Goal: Task Accomplishment & Management: Complete application form

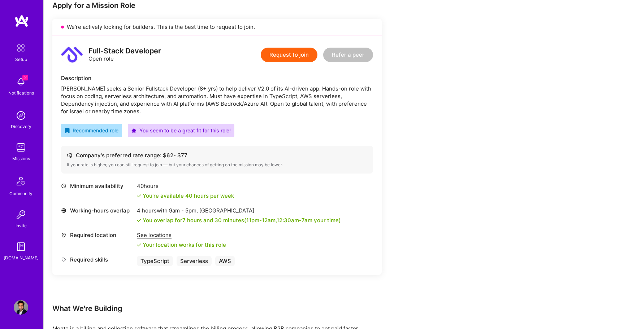
scroll to position [150, 0]
click at [291, 56] on button "Request to join" at bounding box center [289, 55] width 57 height 14
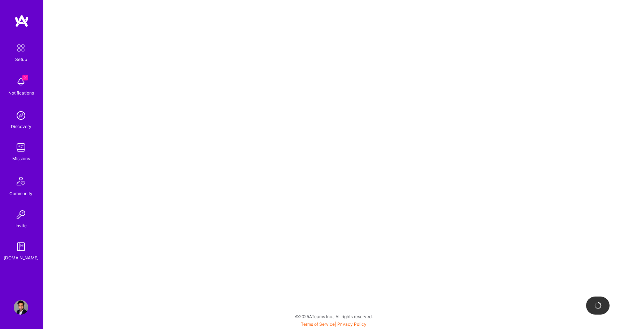
select select "US"
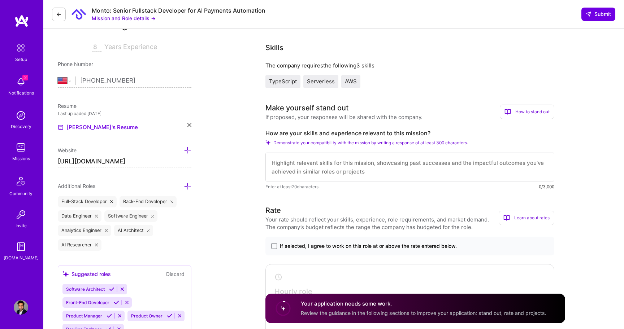
click at [147, 17] on button "Mission and Role details →" at bounding box center [124, 18] width 64 height 8
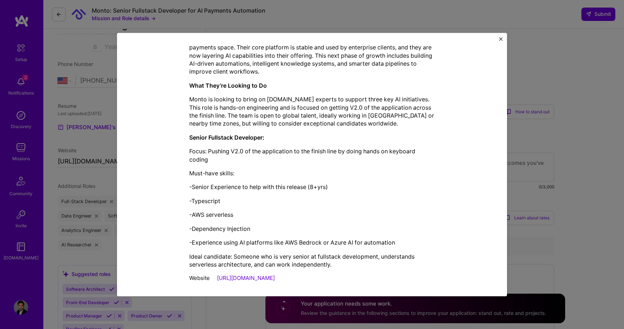
scroll to position [193, 0]
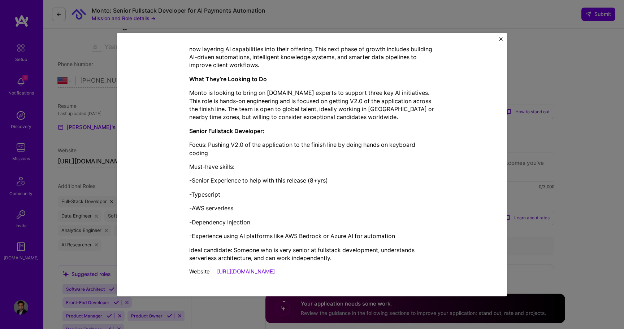
drag, startPoint x: 190, startPoint y: 79, endPoint x: 298, endPoint y: 274, distance: 223.1
click at [298, 274] on div "Mission Description and Role Details Full-Stack Developer role description [PER…" at bounding box center [312, 68] width 246 height 424
copy div "Lore-Ipsum Dolorsita cons adipiscinge Seddo eiusm t Incidi Utlaboree Doloremag …"
click at [500, 38] on img "Close" at bounding box center [501, 39] width 4 height 4
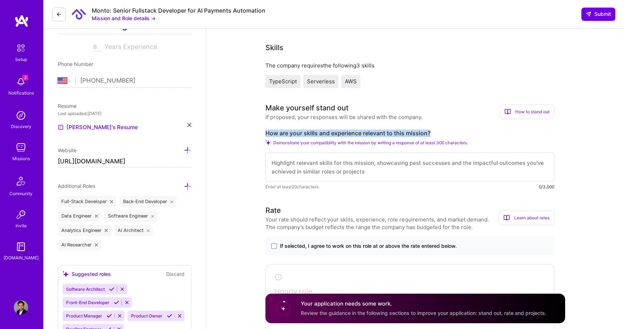
drag, startPoint x: 431, startPoint y: 133, endPoint x: 258, endPoint y: 132, distance: 172.6
copy label "How are your skills and experience relevant to this mission?"
click at [344, 168] on textarea at bounding box center [409, 167] width 289 height 29
paste textarea "With over 10 years of experience in full-stack development, I bring deep expert…"
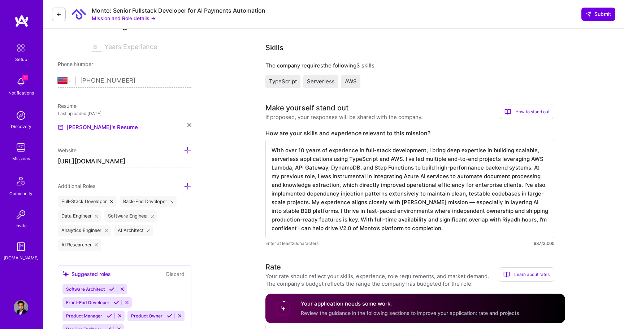
click at [304, 151] on textarea "With over 10 years of experience in full-stack development, I bring deep expert…" at bounding box center [409, 189] width 289 height 98
click at [447, 202] on textarea "With over 8 years of experience in full-stack development, I bring deep experti…" at bounding box center [409, 189] width 289 height 98
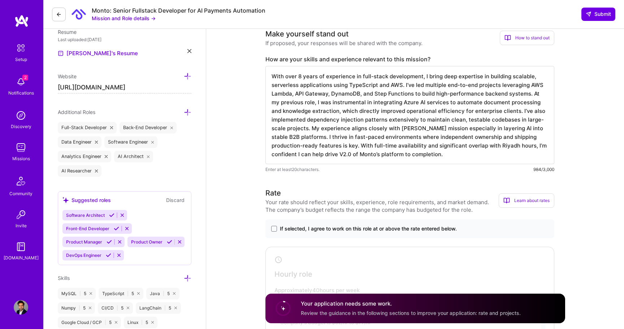
scroll to position [330, 0]
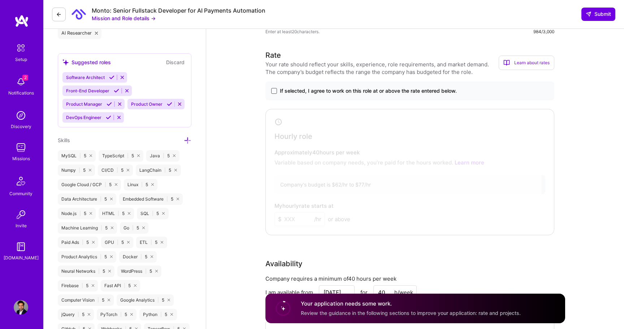
type textarea "With over 8 years of experience in full-stack development, I bring deep experti…"
click at [272, 91] on span at bounding box center [274, 91] width 6 height 6
click at [0, 0] on input "If selected, I agree to work on this role at or above the rate entered below." at bounding box center [0, 0] width 0 height 0
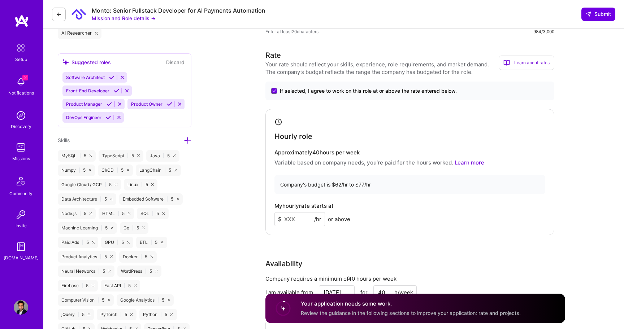
click at [303, 217] on input at bounding box center [299, 219] width 51 height 14
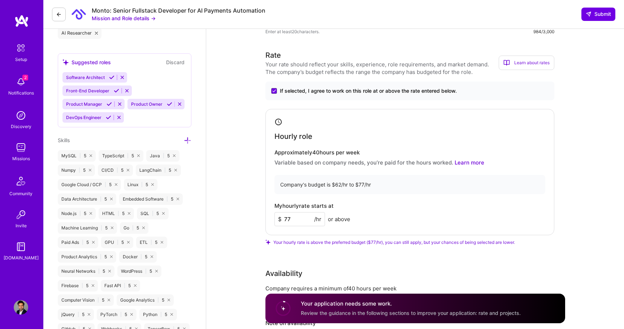
type input "77"
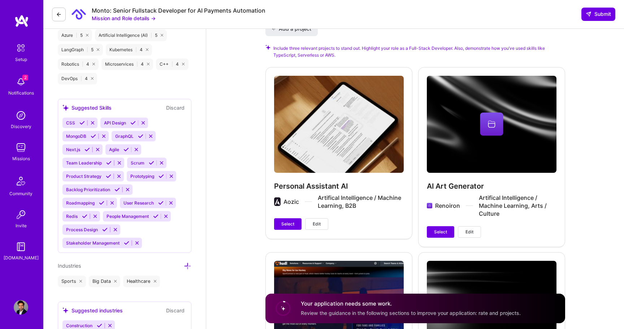
scroll to position [803, 0]
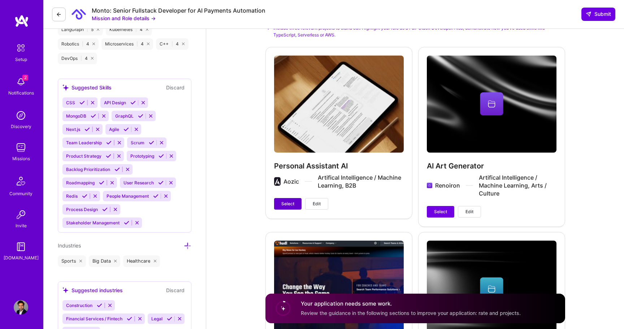
click at [294, 202] on span "Select" at bounding box center [287, 204] width 13 height 7
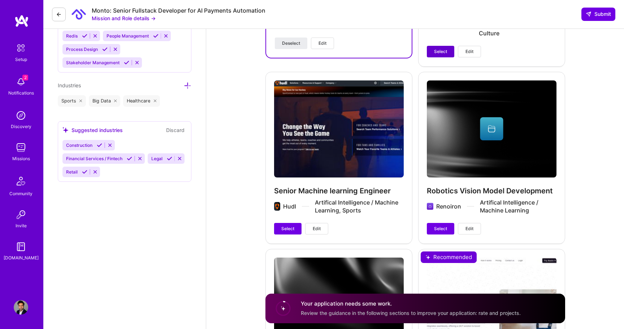
scroll to position [965, 0]
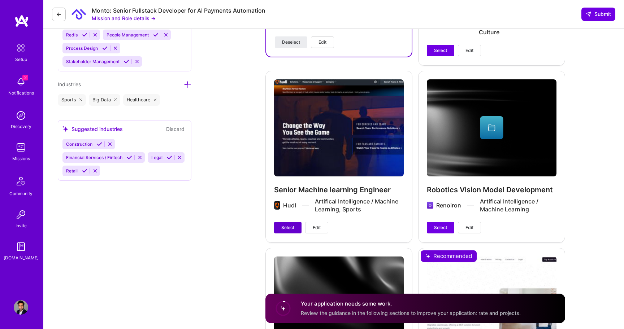
click at [278, 229] on button "Select" at bounding box center [287, 228] width 27 height 12
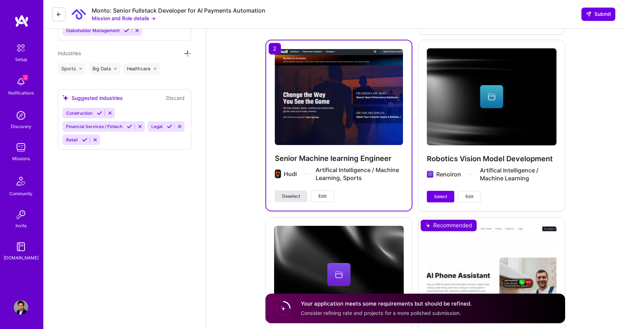
scroll to position [995, 0]
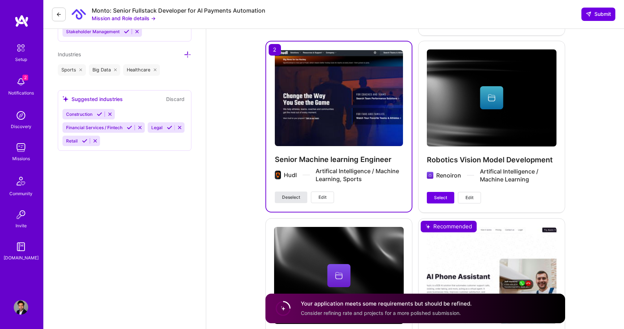
click at [291, 196] on span "Deselect" at bounding box center [291, 197] width 18 height 7
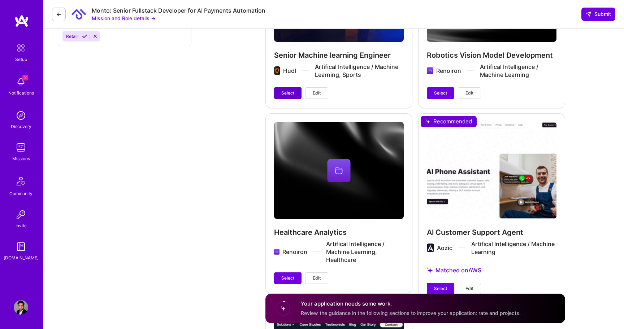
scroll to position [1102, 0]
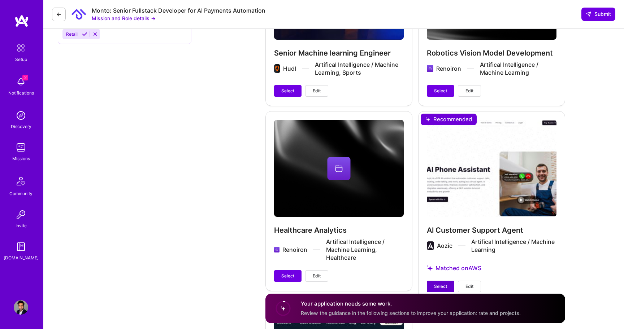
click at [443, 285] on span "Select" at bounding box center [440, 287] width 13 height 7
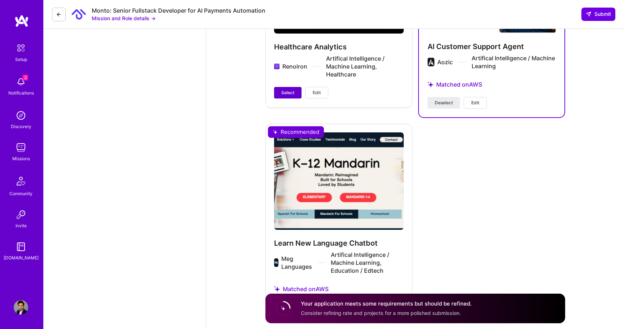
scroll to position [1329, 0]
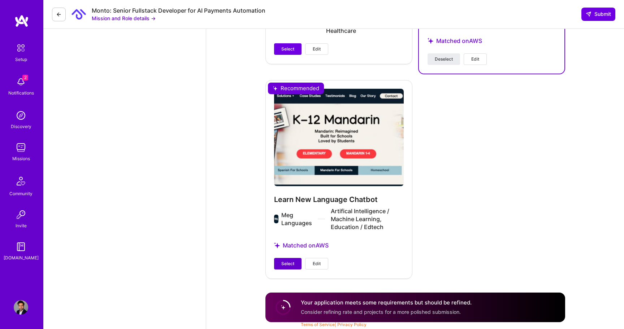
click at [285, 264] on span "Select" at bounding box center [287, 264] width 13 height 7
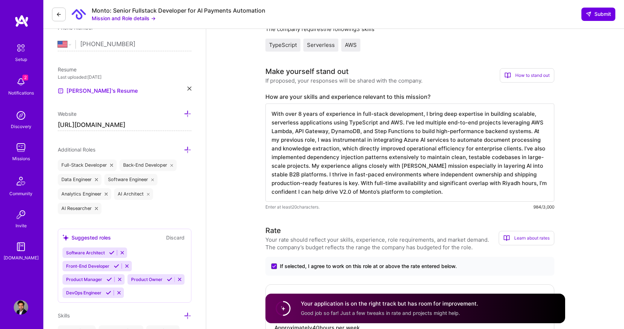
scroll to position [70, 0]
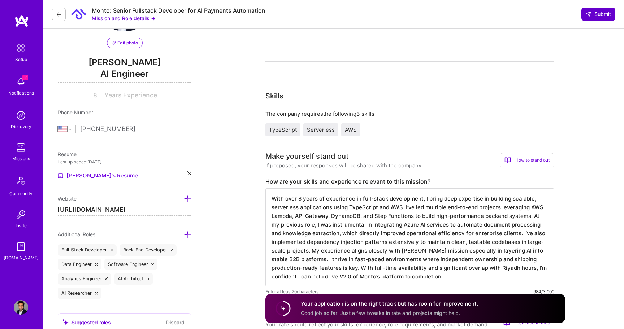
click at [591, 14] on span "Submit" at bounding box center [598, 13] width 25 height 7
